Goal: Information Seeking & Learning: Check status

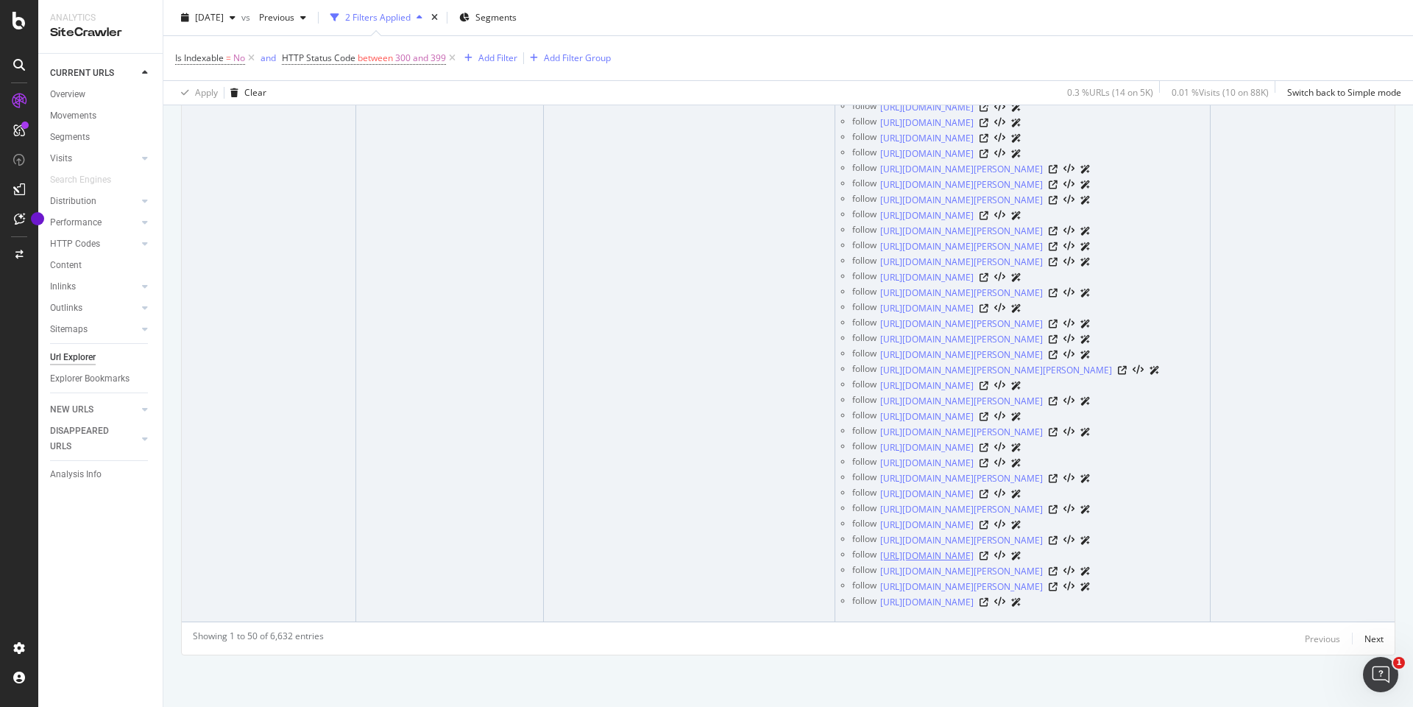
scroll to position [381796, 0]
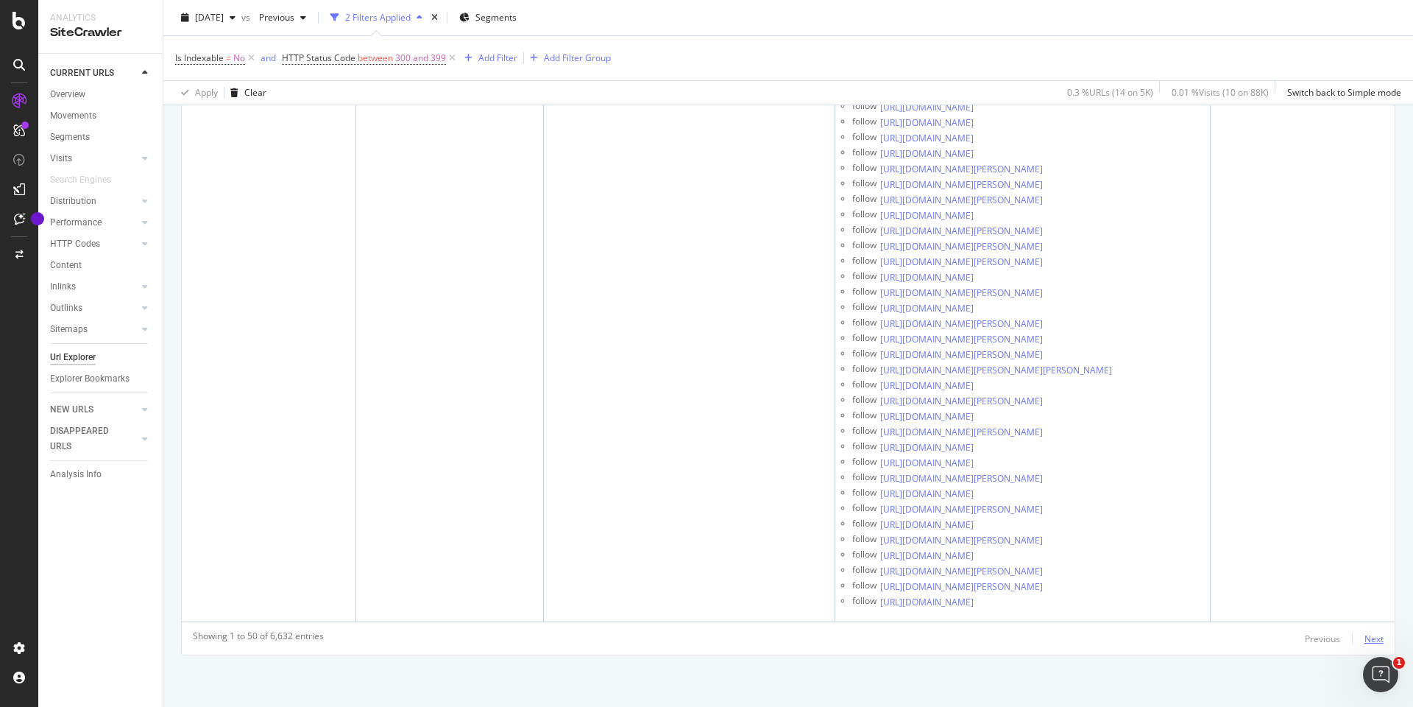
click at [1373, 633] on div "Next" at bounding box center [1373, 638] width 19 height 13
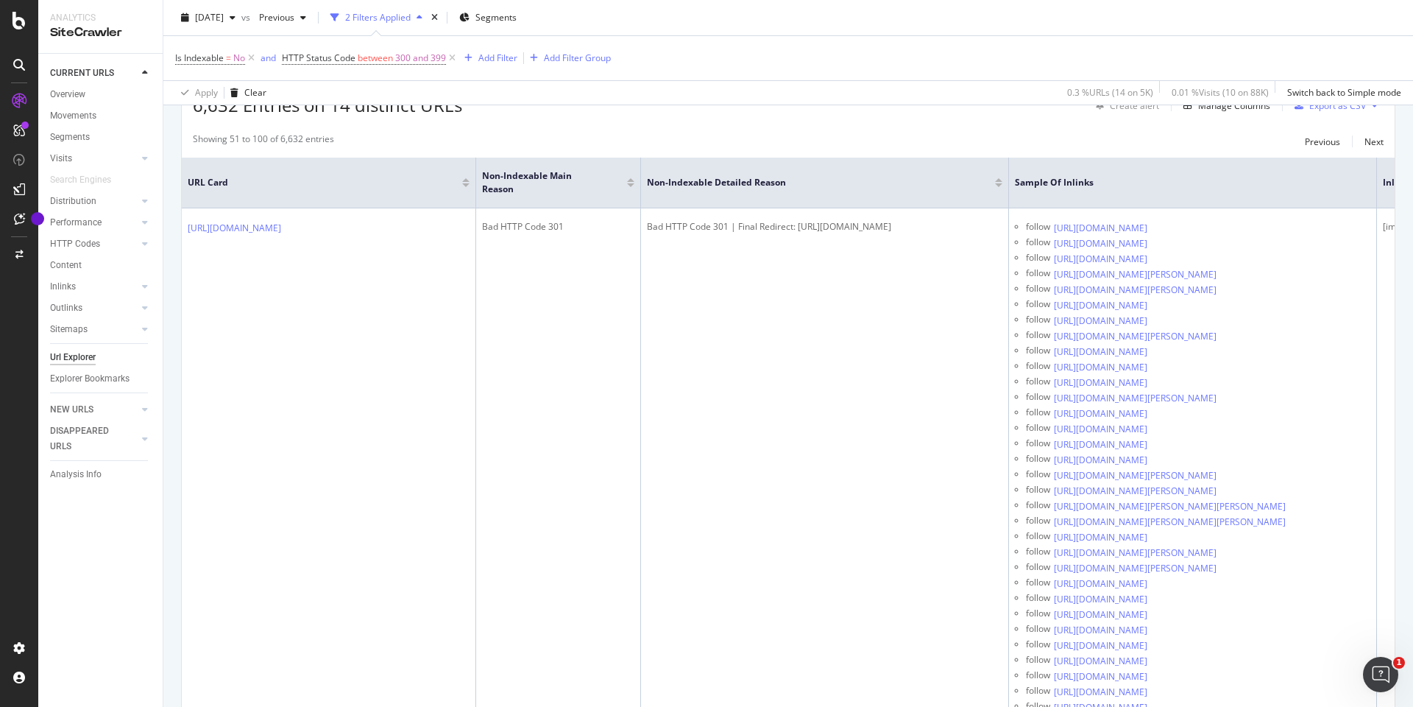
scroll to position [300, 0]
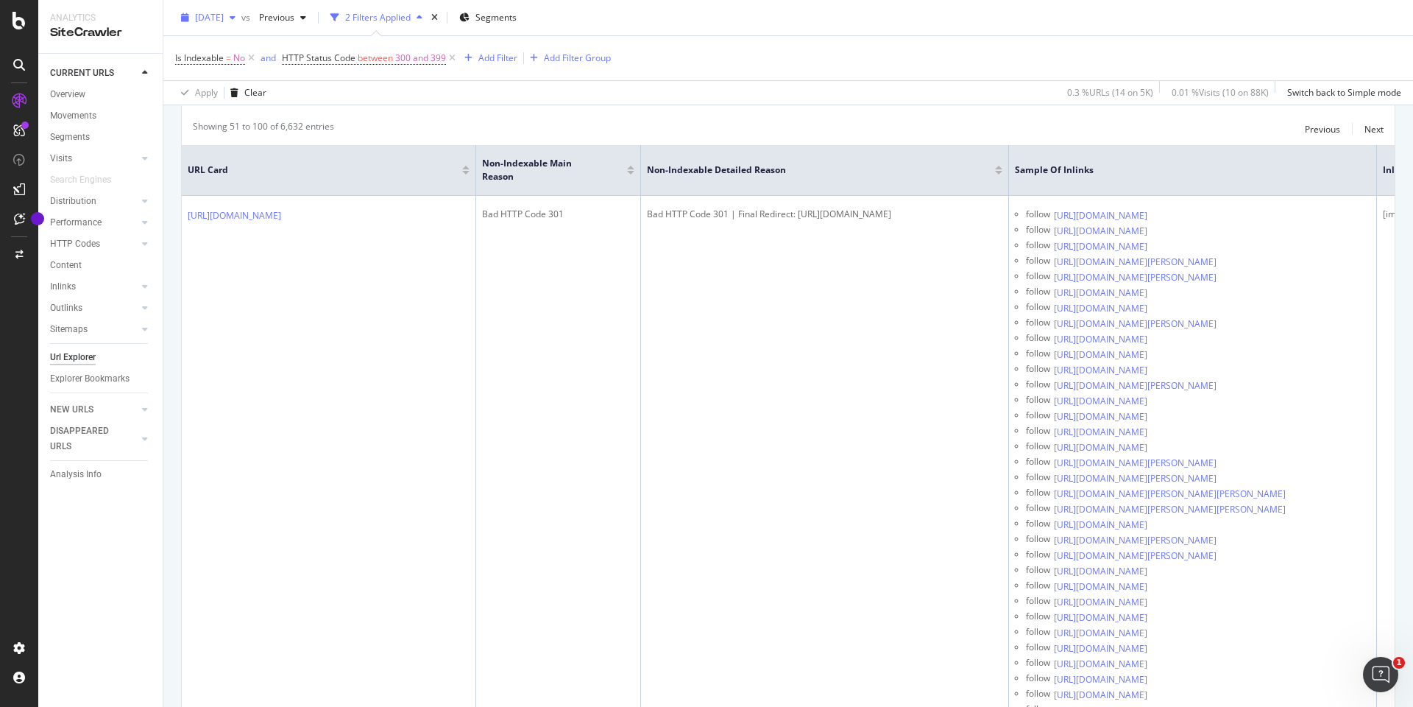
click at [224, 18] on span "[DATE]" at bounding box center [209, 17] width 29 height 13
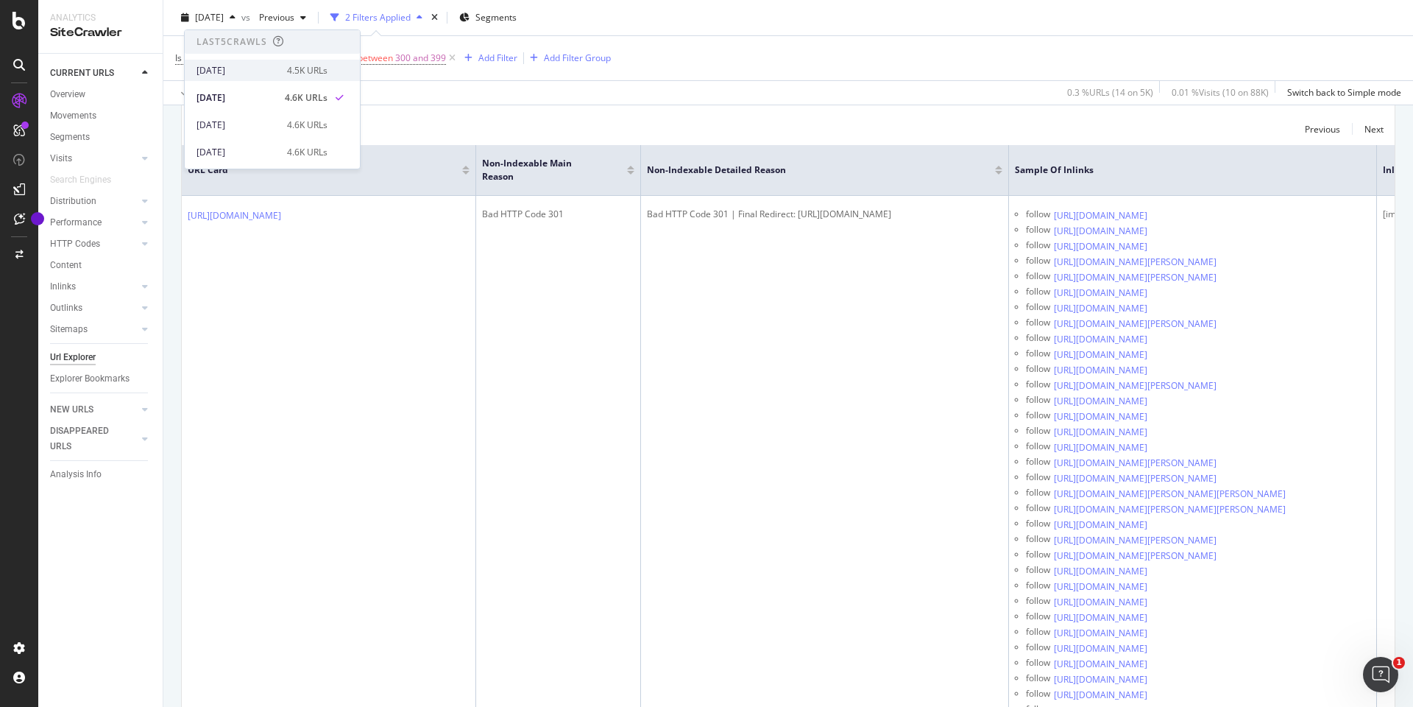
click at [253, 76] on div "[DATE]" at bounding box center [237, 70] width 82 height 13
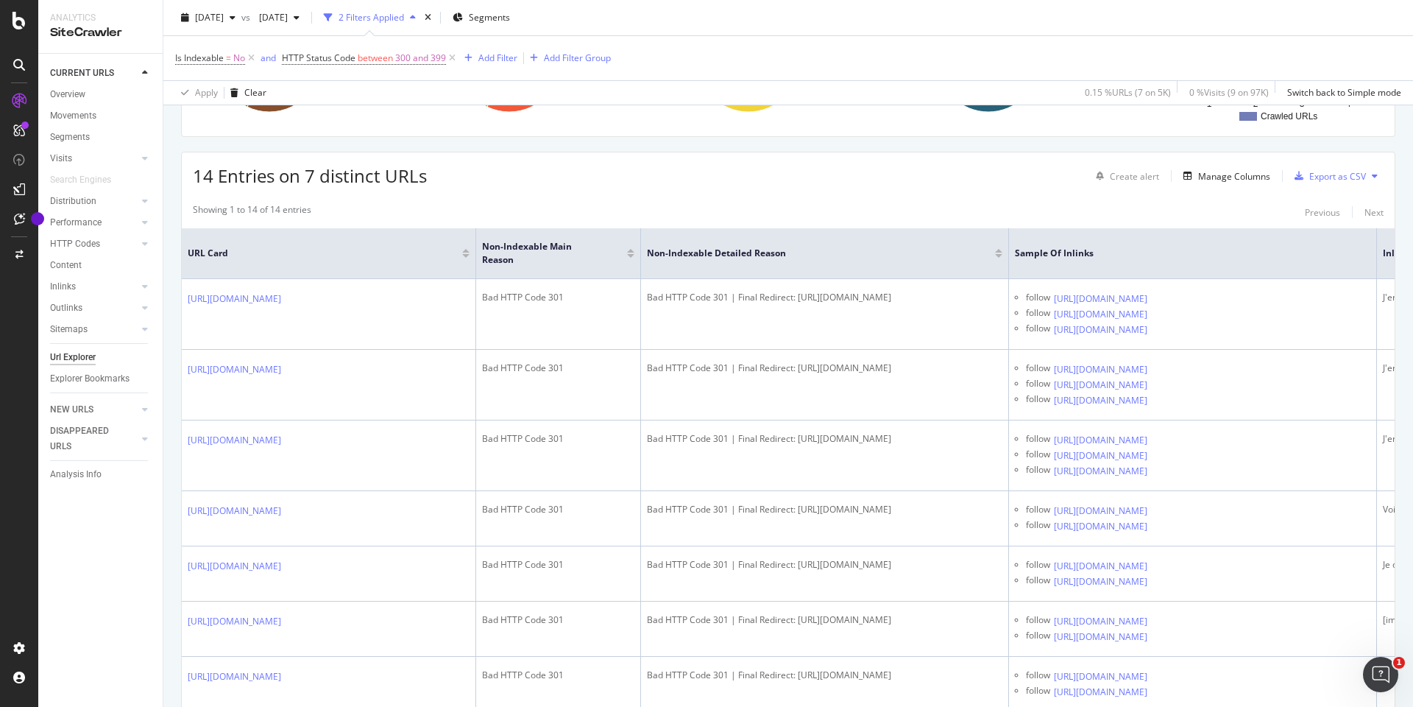
scroll to position [217, 0]
drag, startPoint x: 191, startPoint y: 380, endPoint x: 367, endPoint y: 3, distance: 415.8
click at [0, 0] on div "Analytics SiteCrawler CURRENT URLS Overview Movements Segments Visits Analysis …" at bounding box center [706, 353] width 1413 height 707
